Goal: Information Seeking & Learning: Check status

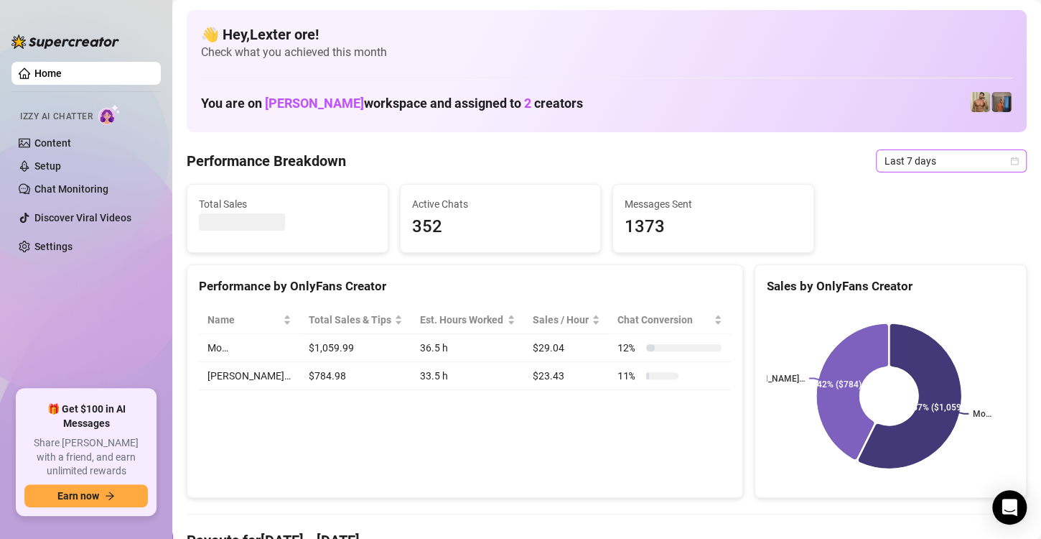
click at [987, 158] on span "Last 7 days" at bounding box center [952, 161] width 134 height 22
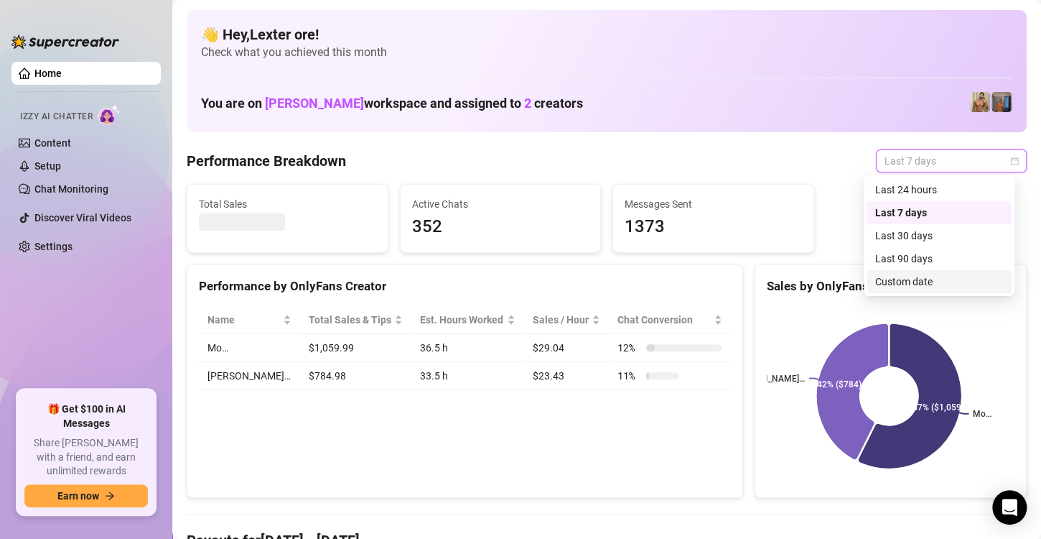
click at [917, 284] on div "Custom date" at bounding box center [940, 282] width 128 height 16
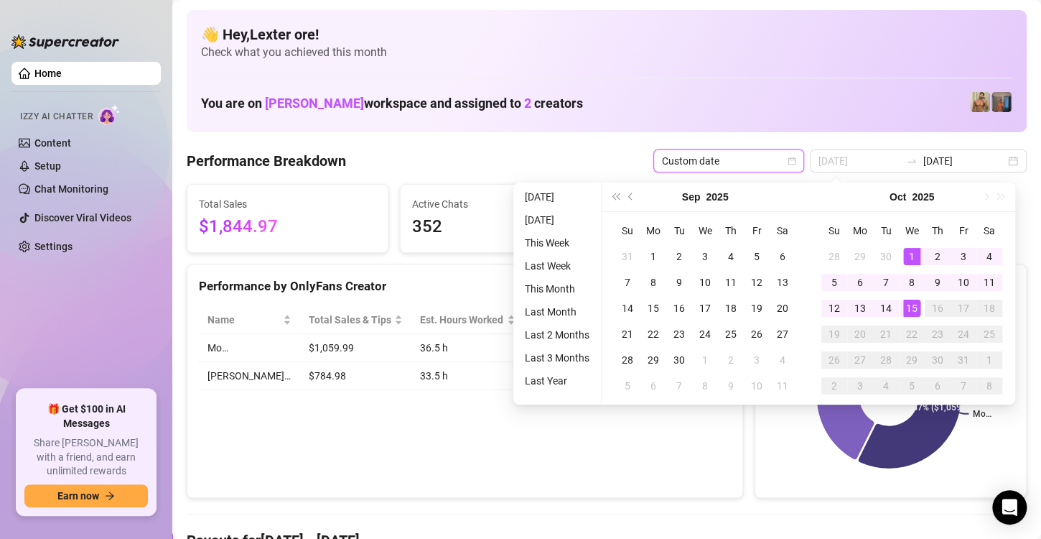
type input "[DATE]"
click at [912, 303] on div "15" at bounding box center [912, 307] width 17 height 17
click at [913, 304] on div "15" at bounding box center [912, 307] width 17 height 17
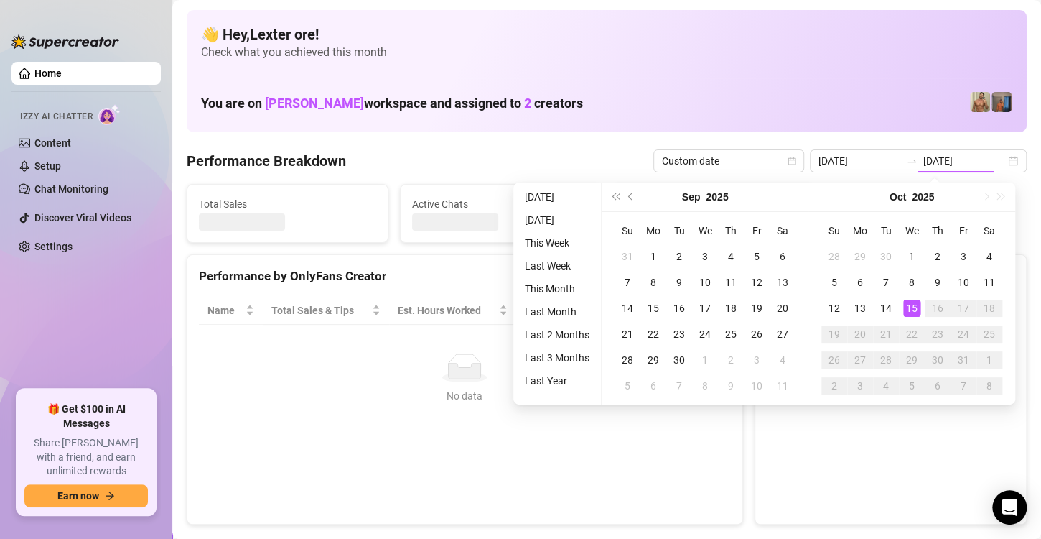
type input "[DATE]"
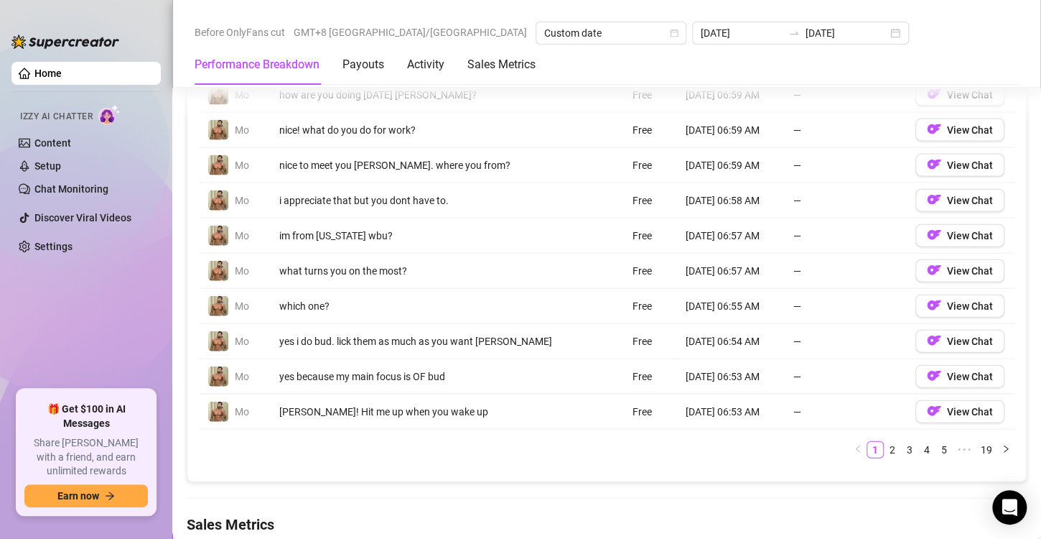
scroll to position [1445, 0]
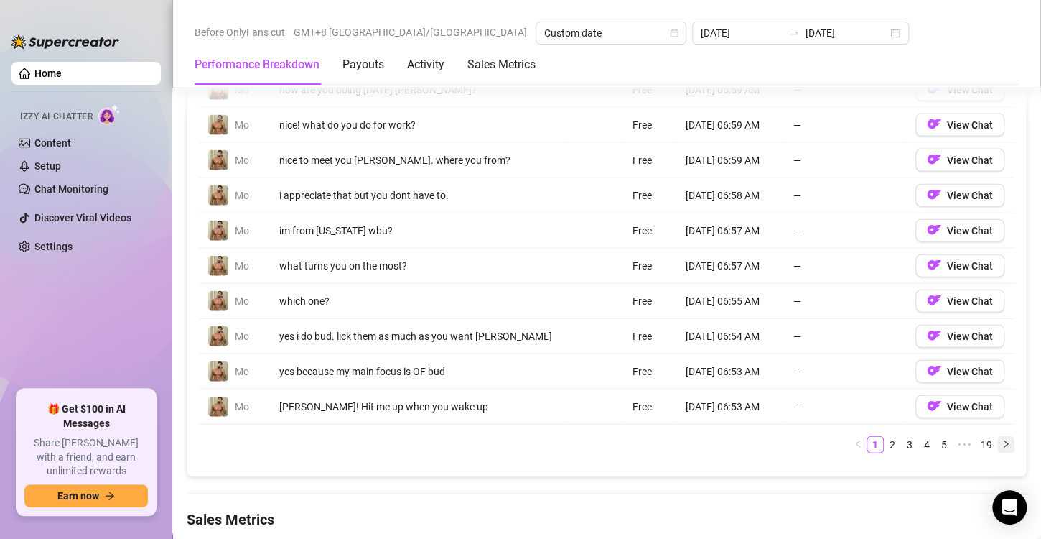
click at [1002, 442] on icon "right" at bounding box center [1006, 444] width 9 height 9
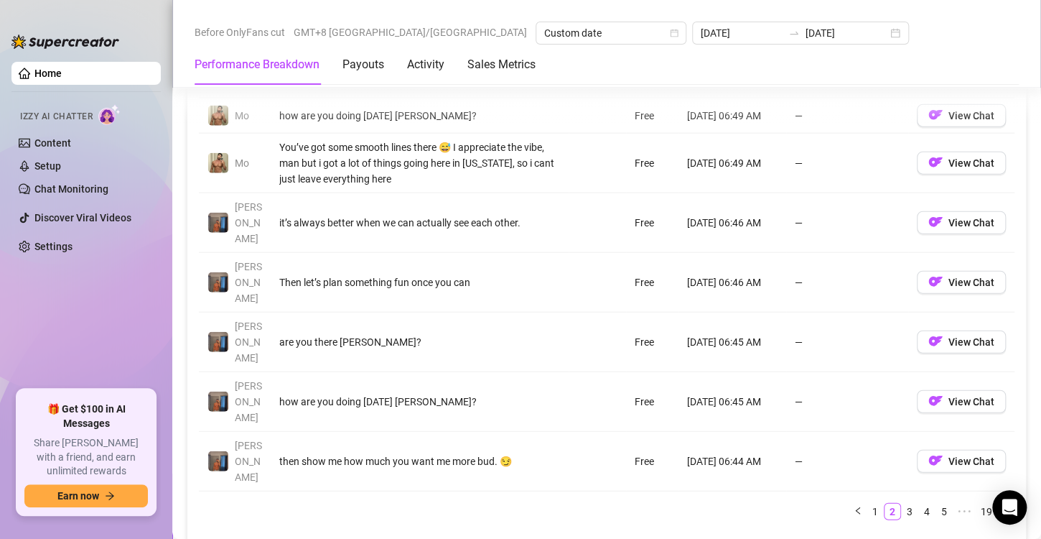
scroll to position [1589, 0]
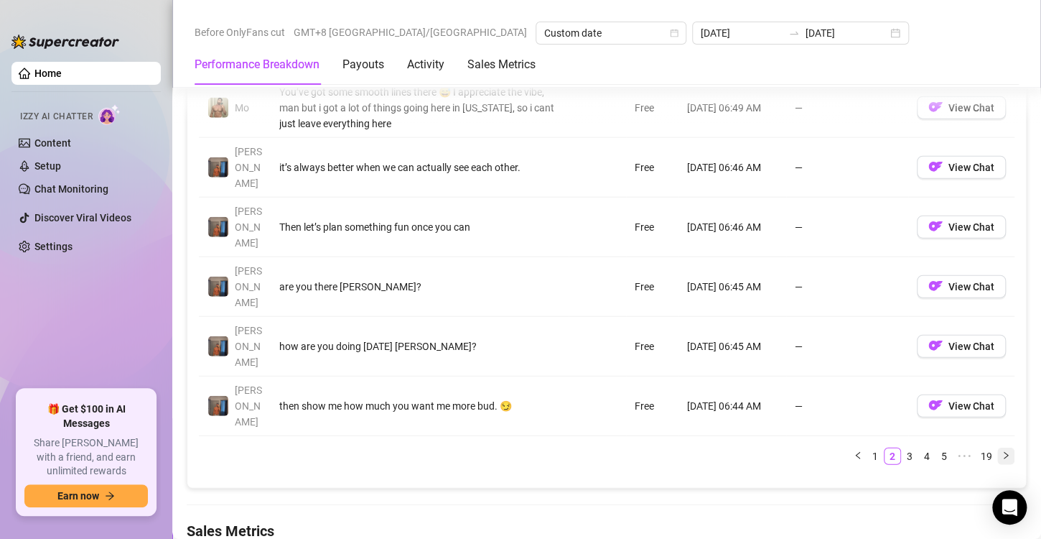
click at [1002, 451] on icon "right" at bounding box center [1006, 455] width 9 height 9
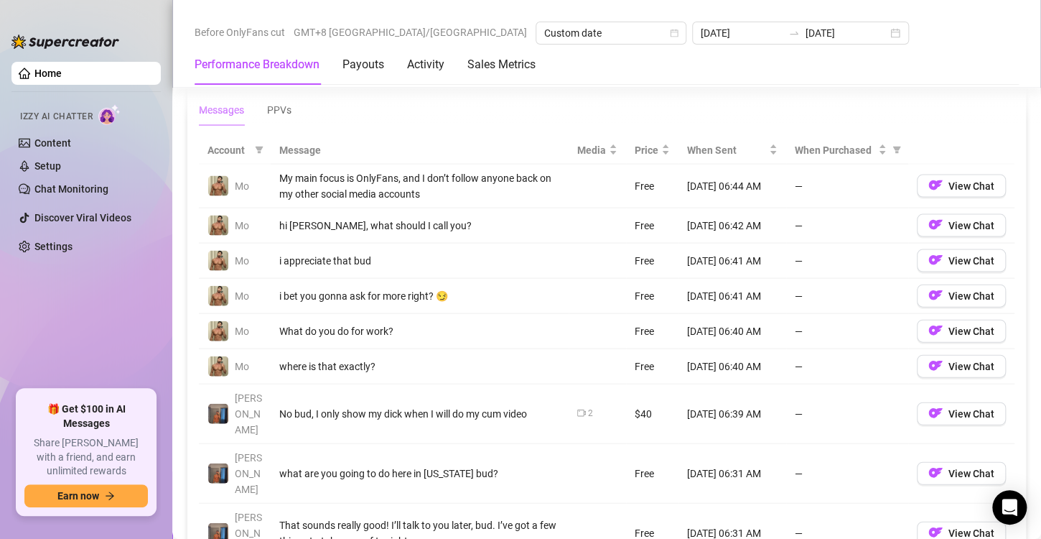
scroll to position [1445, 0]
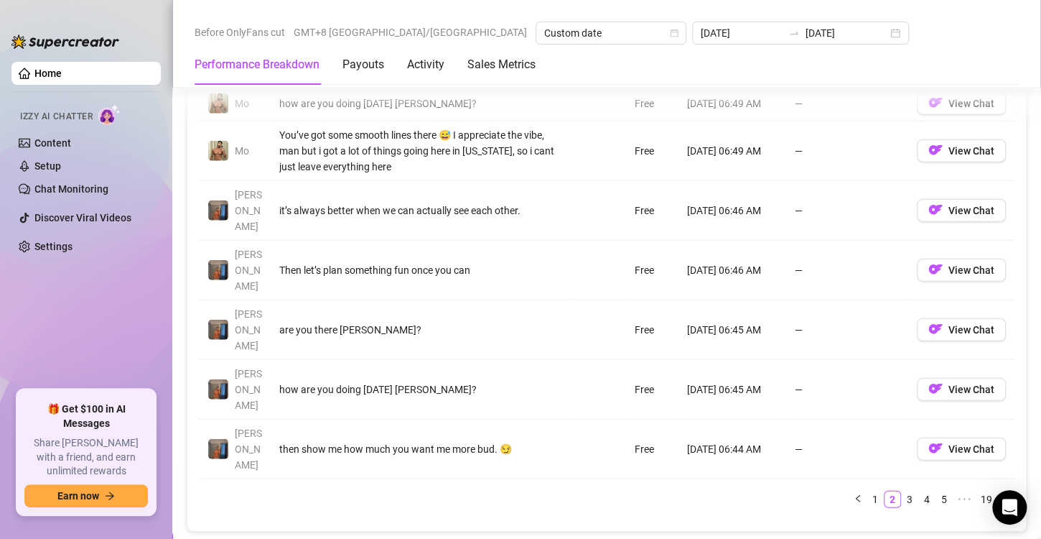
scroll to position [1589, 0]
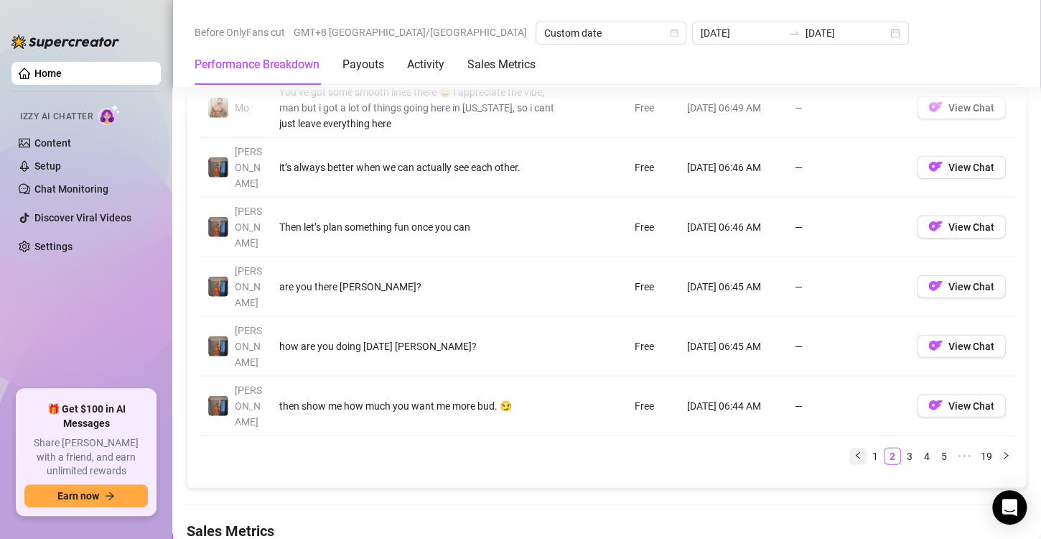
click at [850, 447] on button "button" at bounding box center [858, 455] width 17 height 17
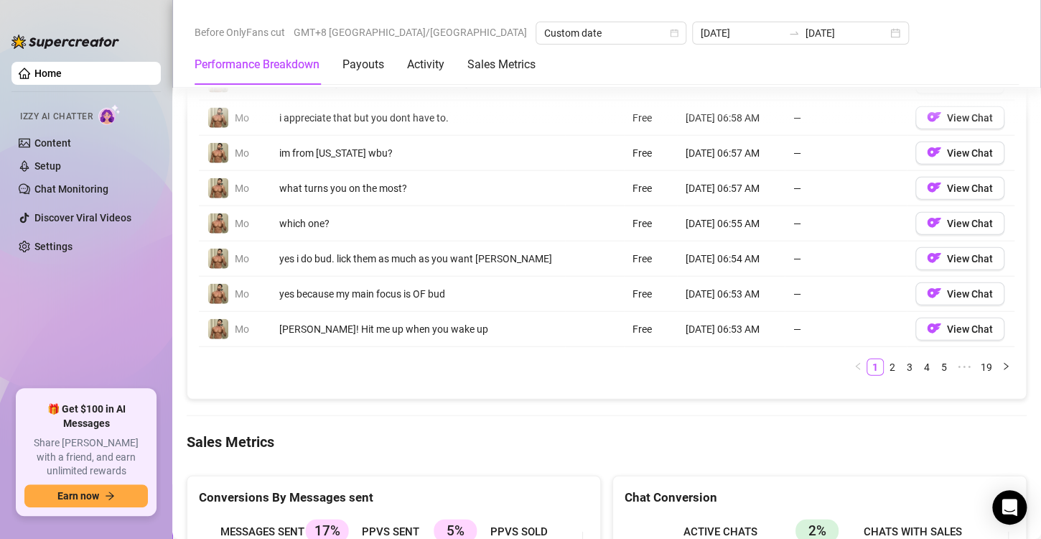
scroll to position [1517, 0]
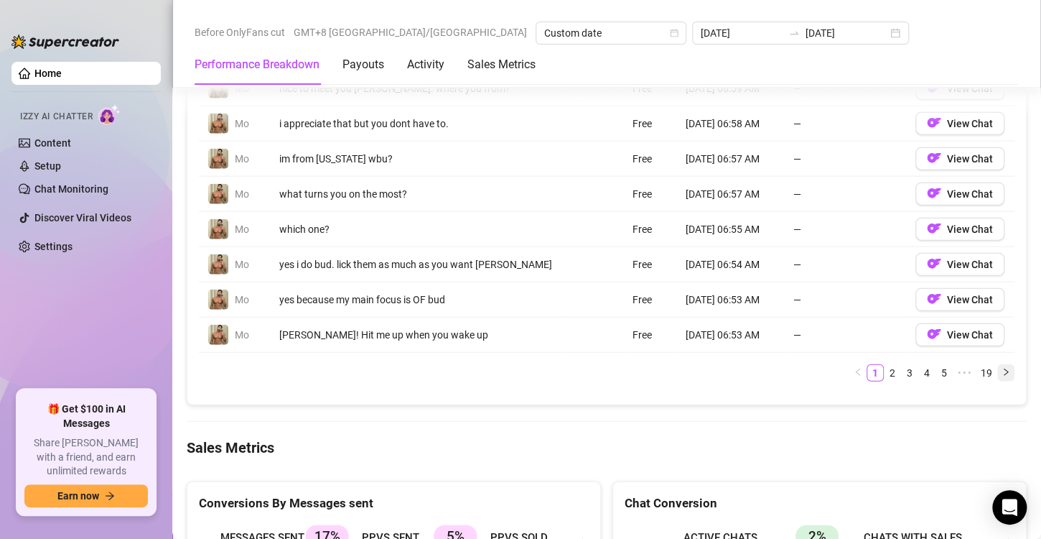
click at [1002, 371] on icon "right" at bounding box center [1006, 372] width 9 height 9
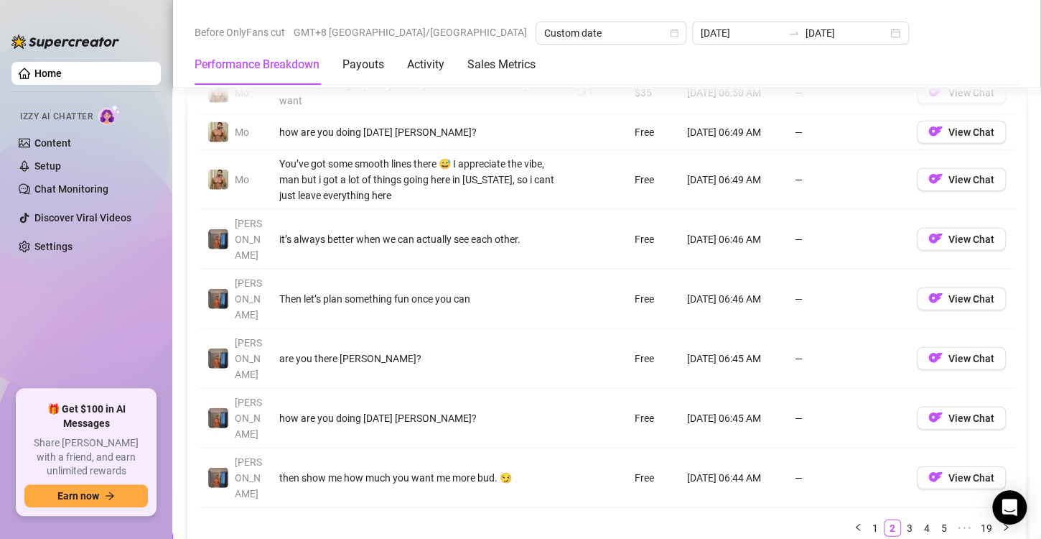
click at [993, 407] on button "View Chat" at bounding box center [961, 418] width 89 height 23
click at [1002, 523] on icon "right" at bounding box center [1006, 527] width 9 height 9
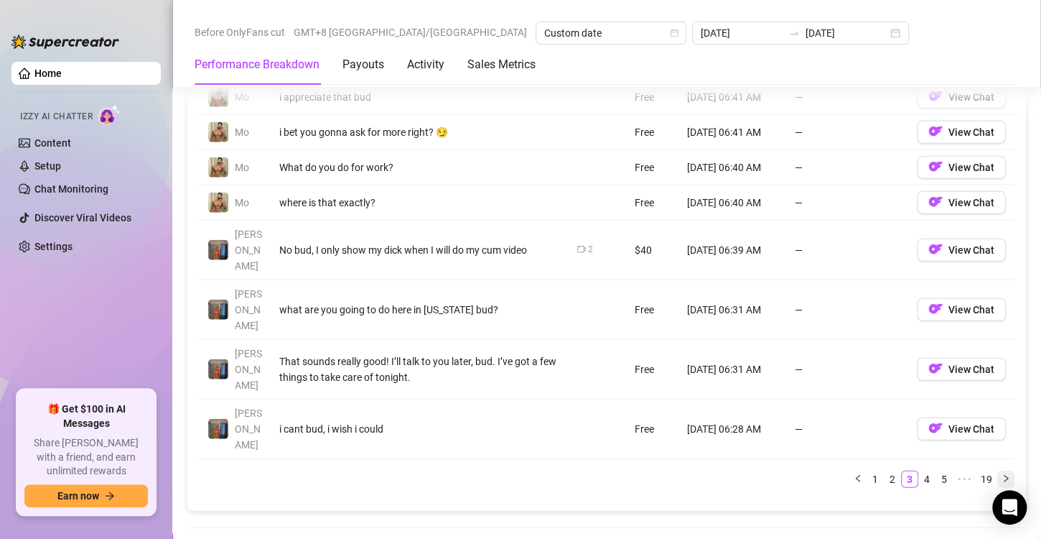
click at [1002, 474] on icon "right" at bounding box center [1006, 478] width 9 height 9
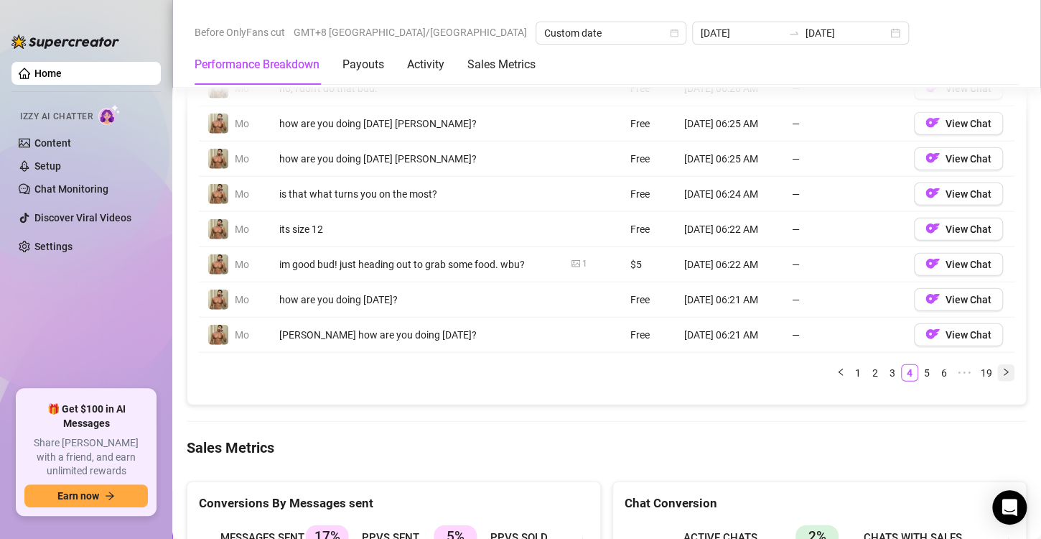
click at [1002, 368] on icon "right" at bounding box center [1006, 372] width 9 height 9
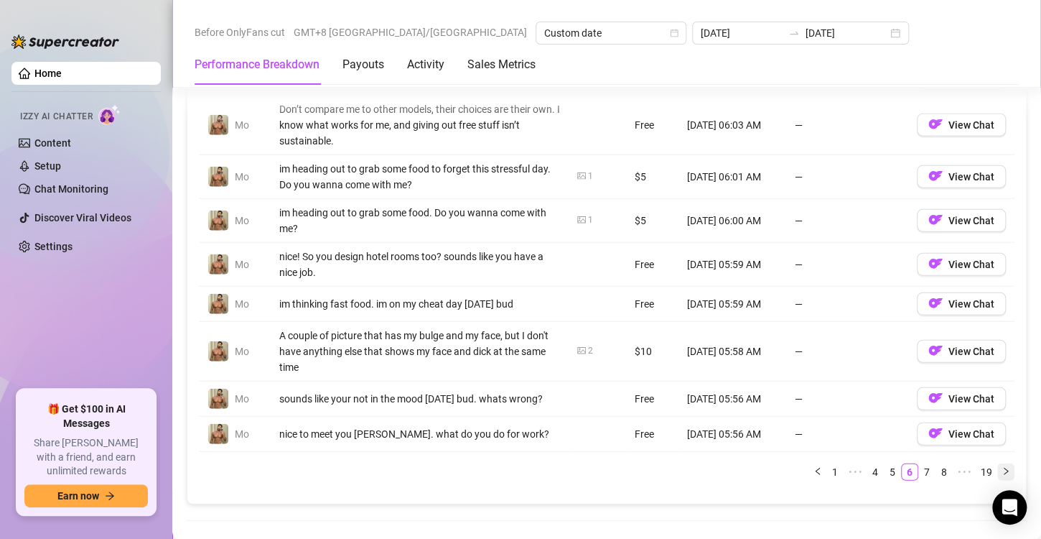
click at [1002, 467] on icon "right" at bounding box center [1006, 471] width 9 height 9
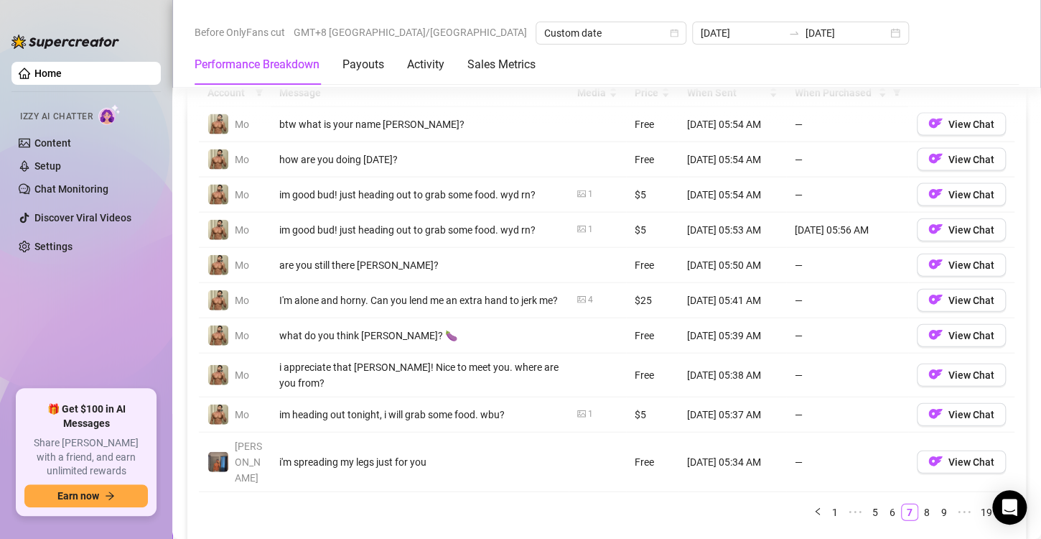
scroll to position [1373, 0]
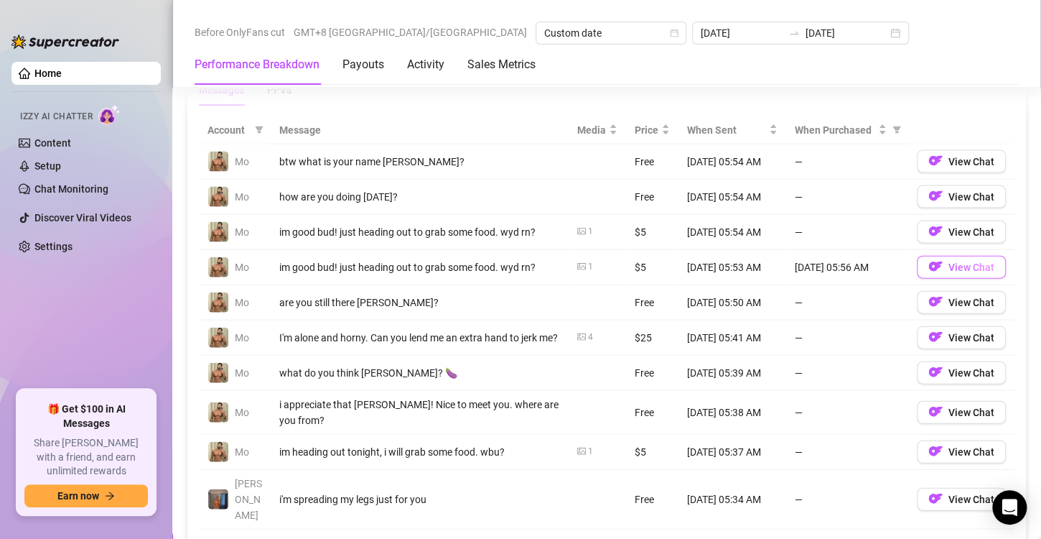
click at [949, 266] on span "View Chat" at bounding box center [972, 266] width 46 height 11
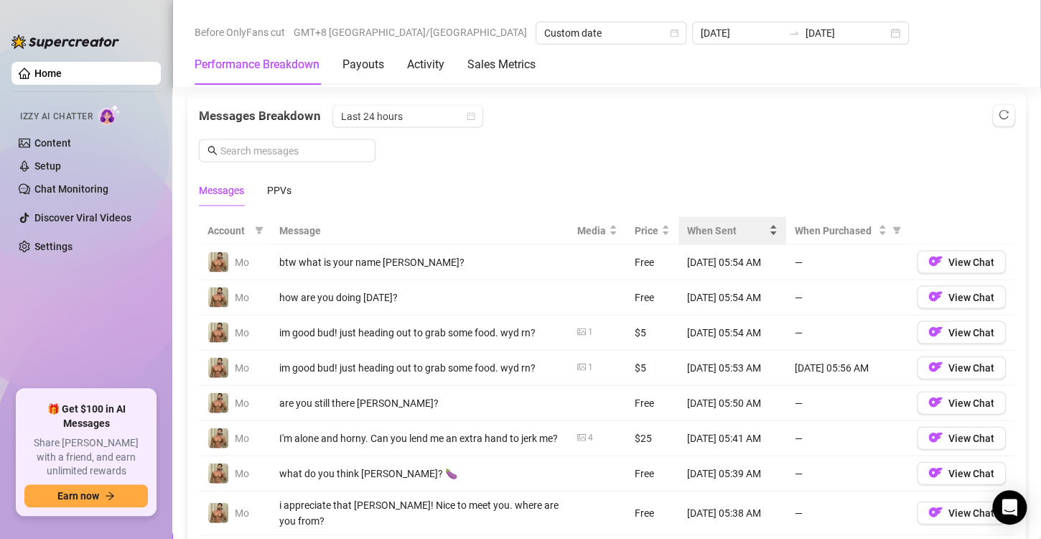
scroll to position [1230, 0]
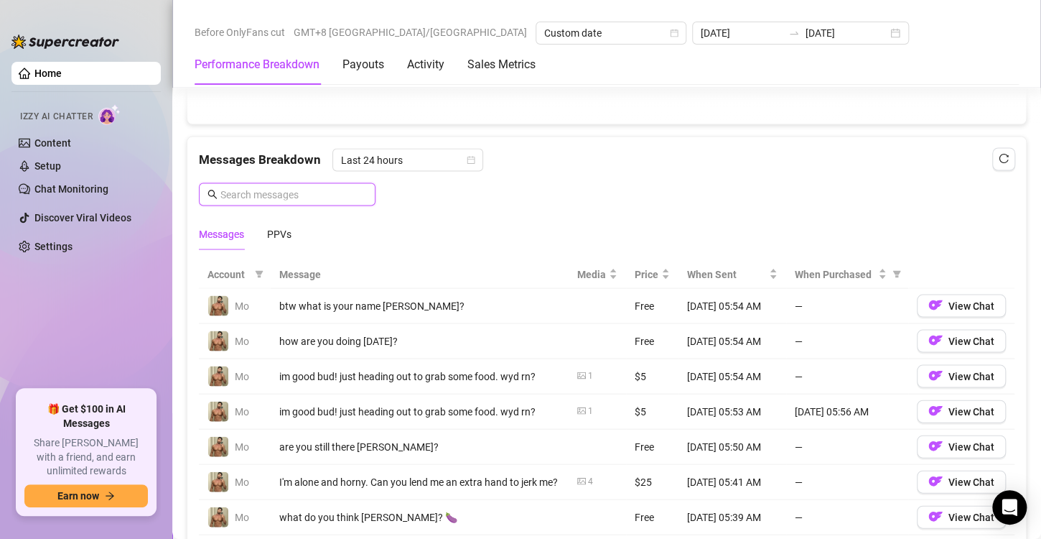
click at [277, 186] on input "text" at bounding box center [293, 194] width 147 height 16
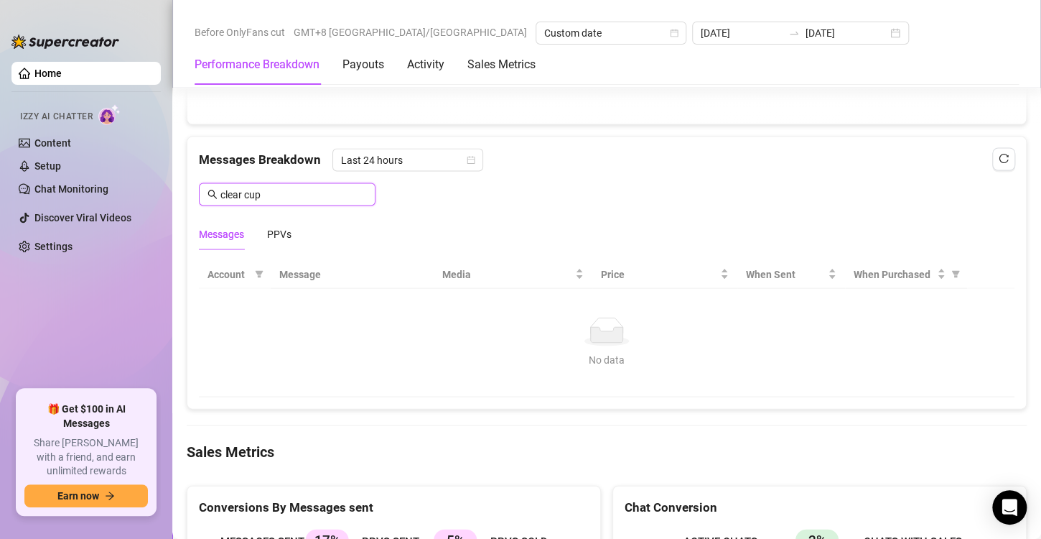
drag, startPoint x: 297, startPoint y: 189, endPoint x: 187, endPoint y: 181, distance: 110.9
click at [187, 181] on div "Messages Breakdown Last 24 hours clear cup Messages PPVs" at bounding box center [606, 192] width 839 height 113
click at [315, 217] on div "Messages PPVs" at bounding box center [607, 233] width 816 height 33
click at [285, 188] on input "clear cup" at bounding box center [293, 194] width 147 height 16
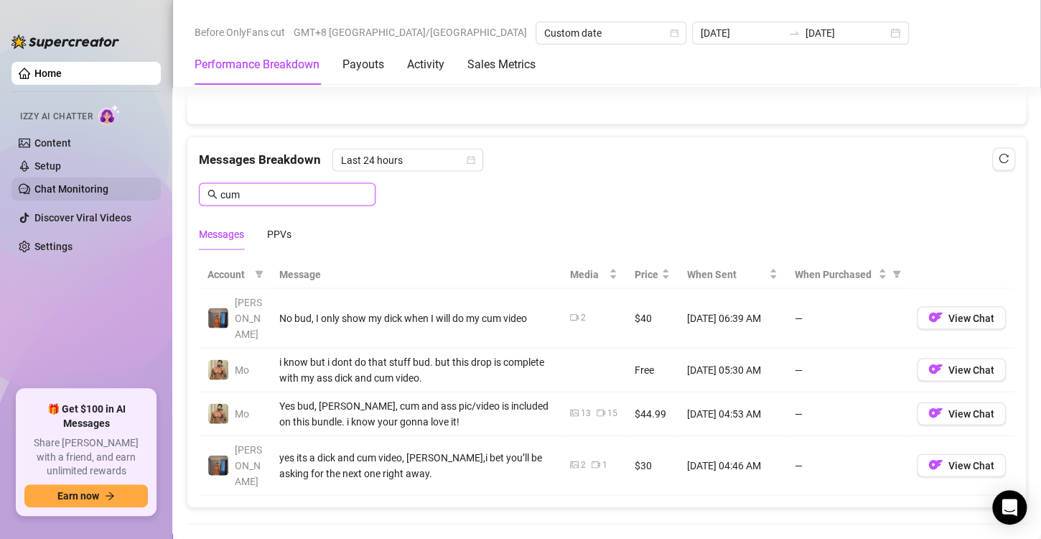
drag, startPoint x: 209, startPoint y: 190, endPoint x: 131, endPoint y: 189, distance: 78.3
click at [131, 189] on div "Home Izzy AI Chatter Content Setup Chat Monitoring Discover Viral Videos Settin…" at bounding box center [520, 269] width 1041 height 539
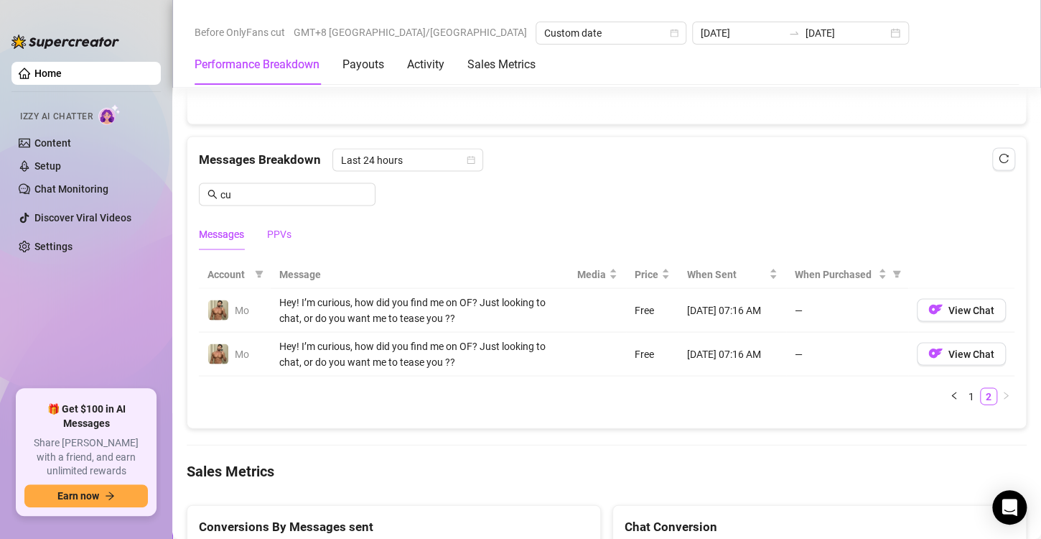
click at [288, 226] on div "PPVs" at bounding box center [279, 234] width 24 height 16
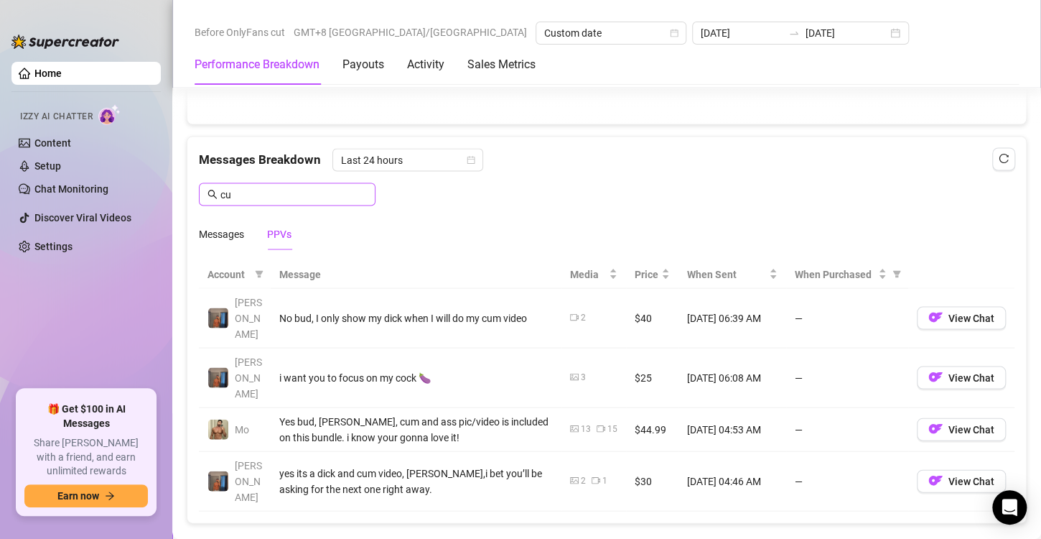
drag, startPoint x: 251, startPoint y: 180, endPoint x: 233, endPoint y: 183, distance: 18.2
click at [233, 182] on span "cu" at bounding box center [287, 193] width 177 height 23
drag, startPoint x: 238, startPoint y: 189, endPoint x: 213, endPoint y: 189, distance: 25.1
click at [213, 189] on span "cu" at bounding box center [287, 193] width 177 height 23
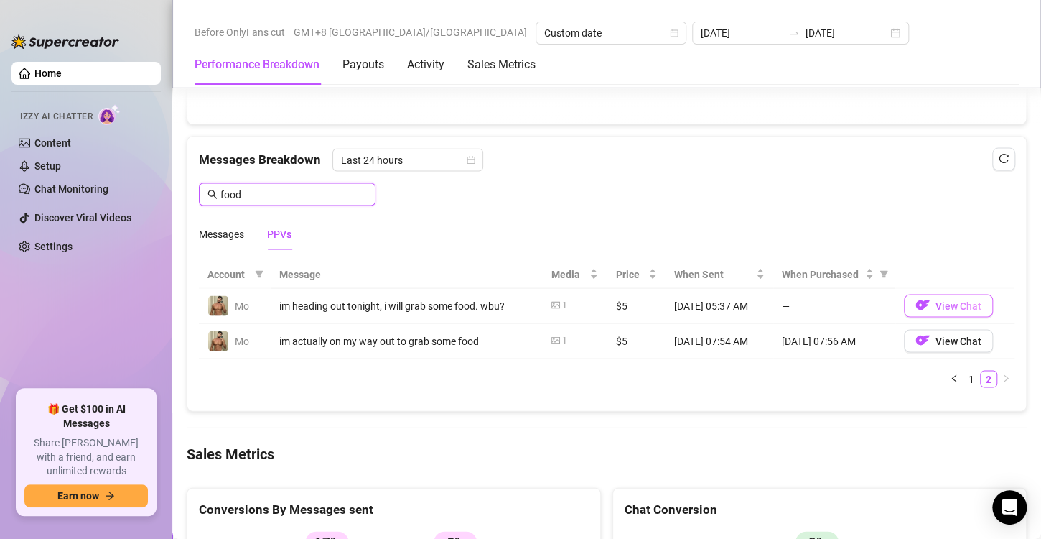
type input "food"
click at [936, 305] on span "View Chat" at bounding box center [959, 304] width 46 height 11
